Goal: Task Accomplishment & Management: Use online tool/utility

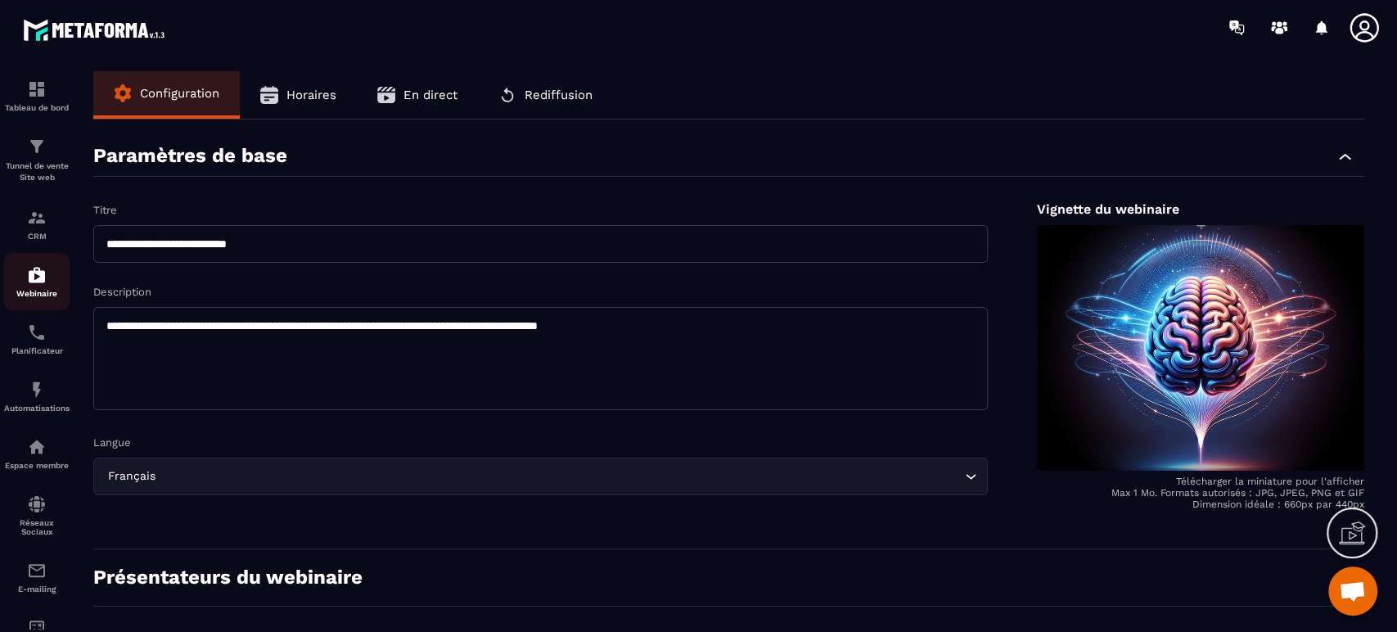
click at [28, 286] on div "Webinaire" at bounding box center [36, 281] width 65 height 33
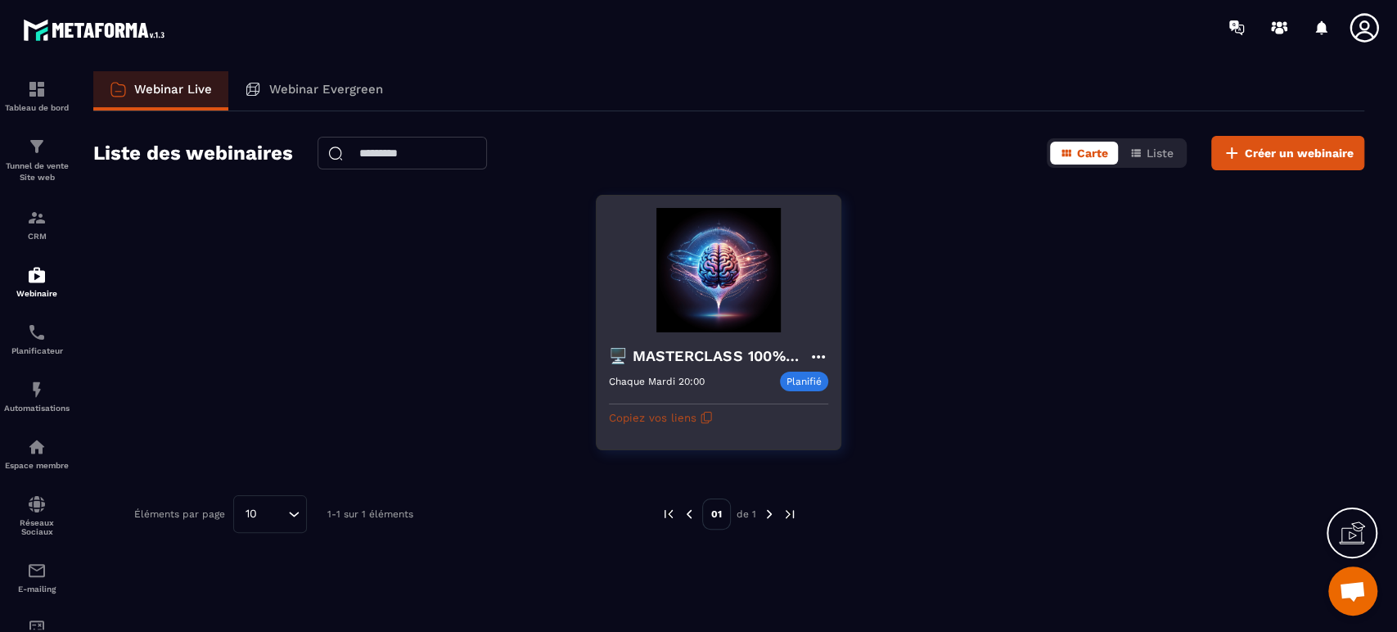
click at [648, 415] on button "Copiez vos liens" at bounding box center [661, 417] width 104 height 26
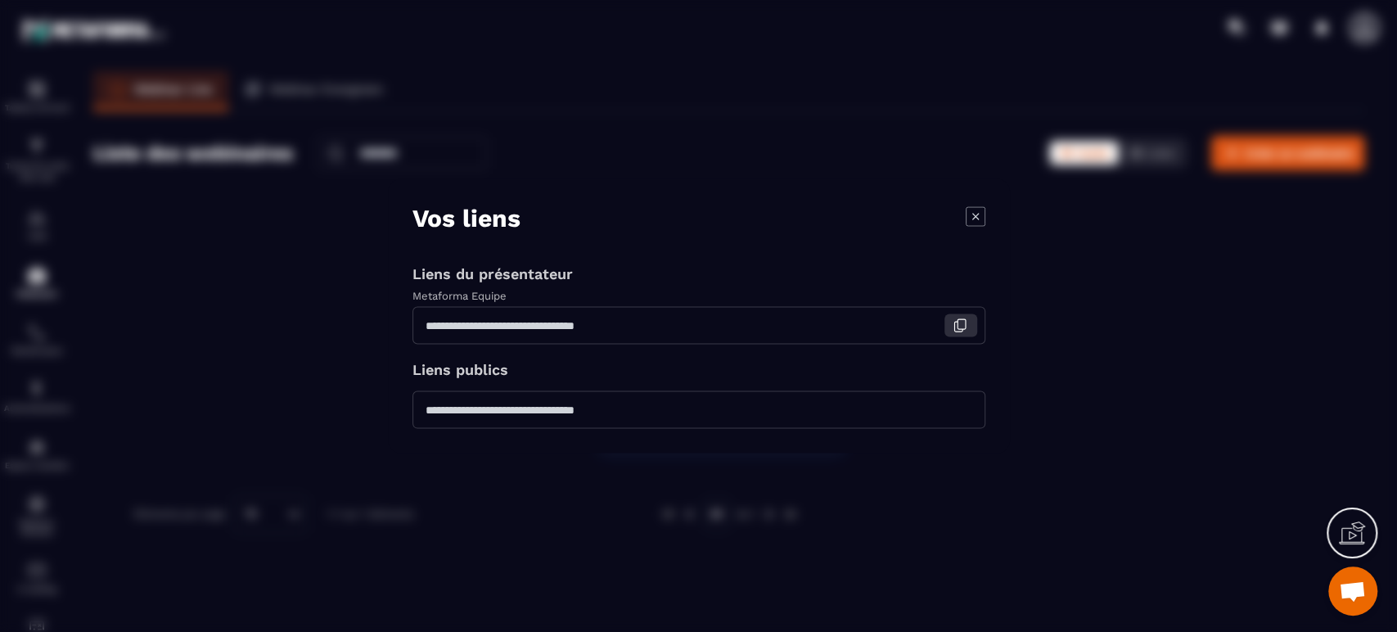
click at [961, 336] on button "Modal window" at bounding box center [961, 325] width 33 height 23
click at [985, 216] on icon "Modal window" at bounding box center [975, 215] width 19 height 19
